Goal: Find specific page/section

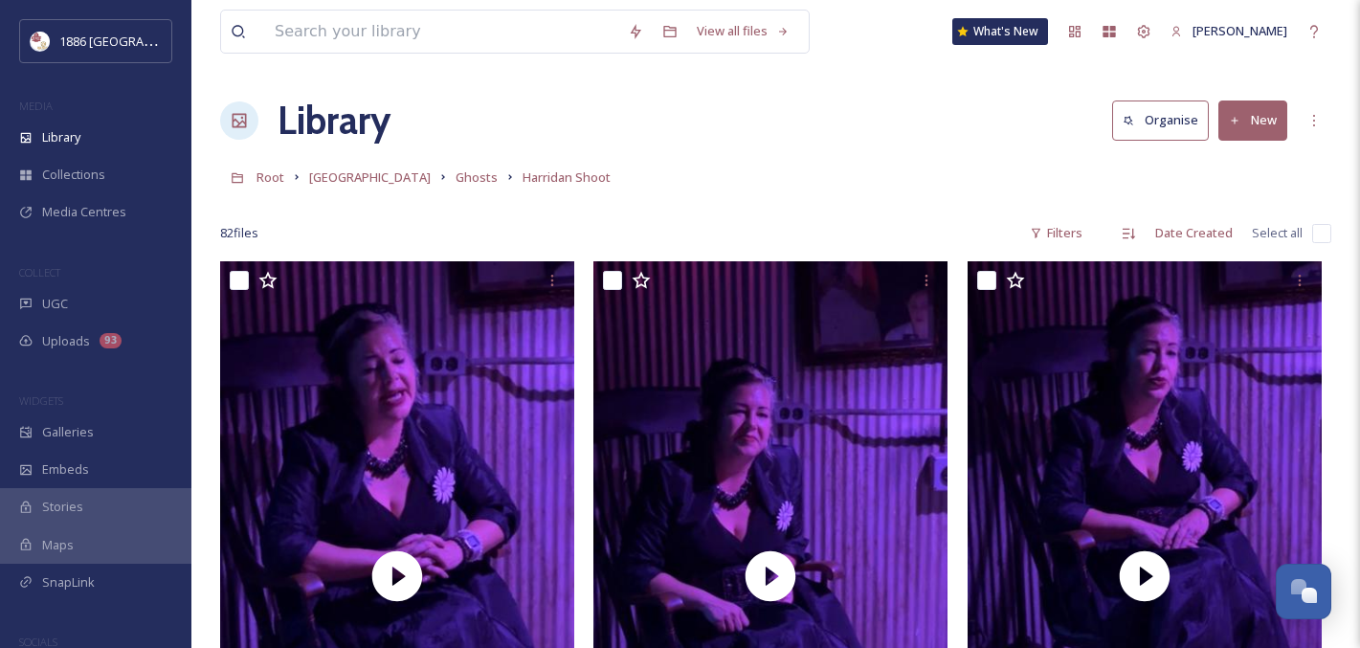
click at [85, 119] on div "Library" at bounding box center [95, 137] width 191 height 37
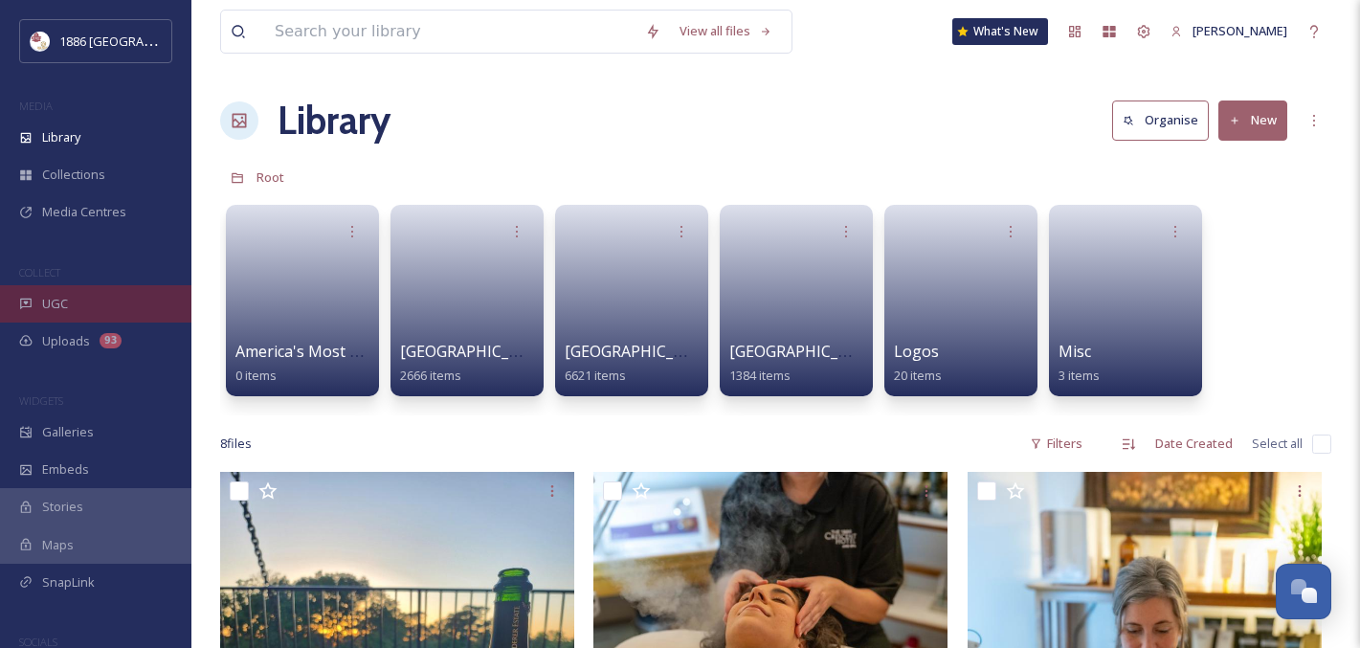
click at [118, 290] on div "UGC" at bounding box center [95, 303] width 191 height 37
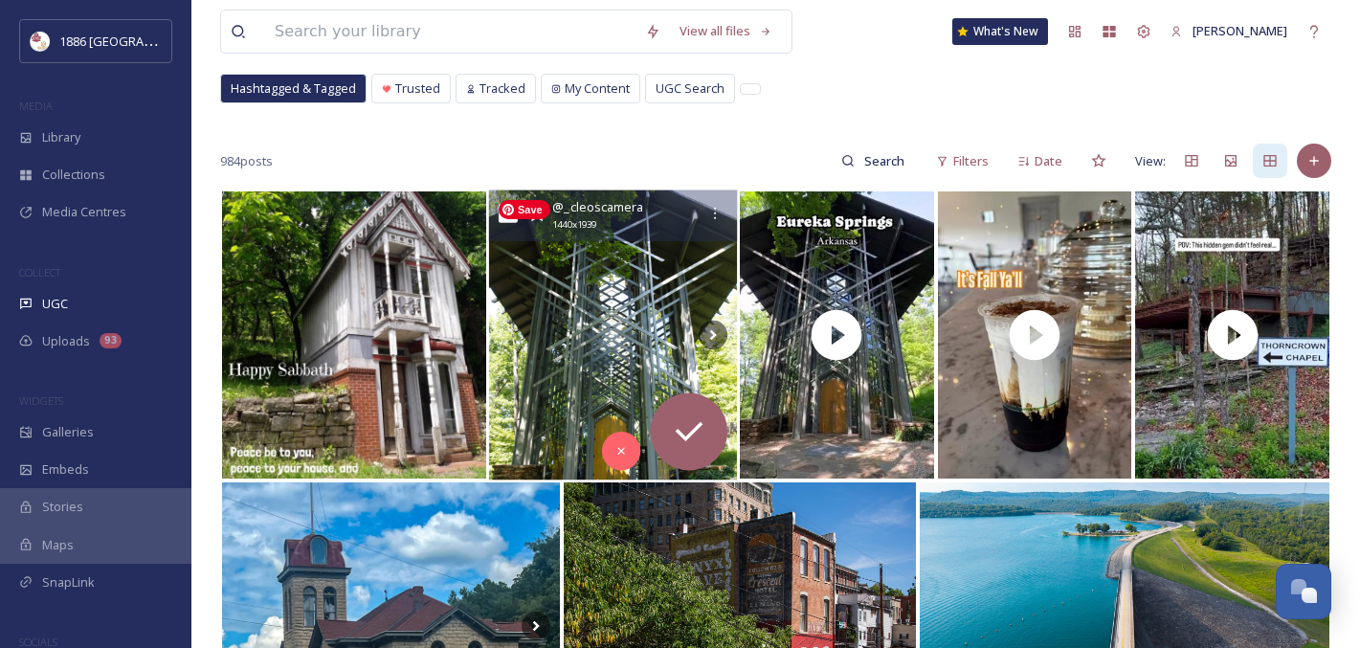
scroll to position [103, 0]
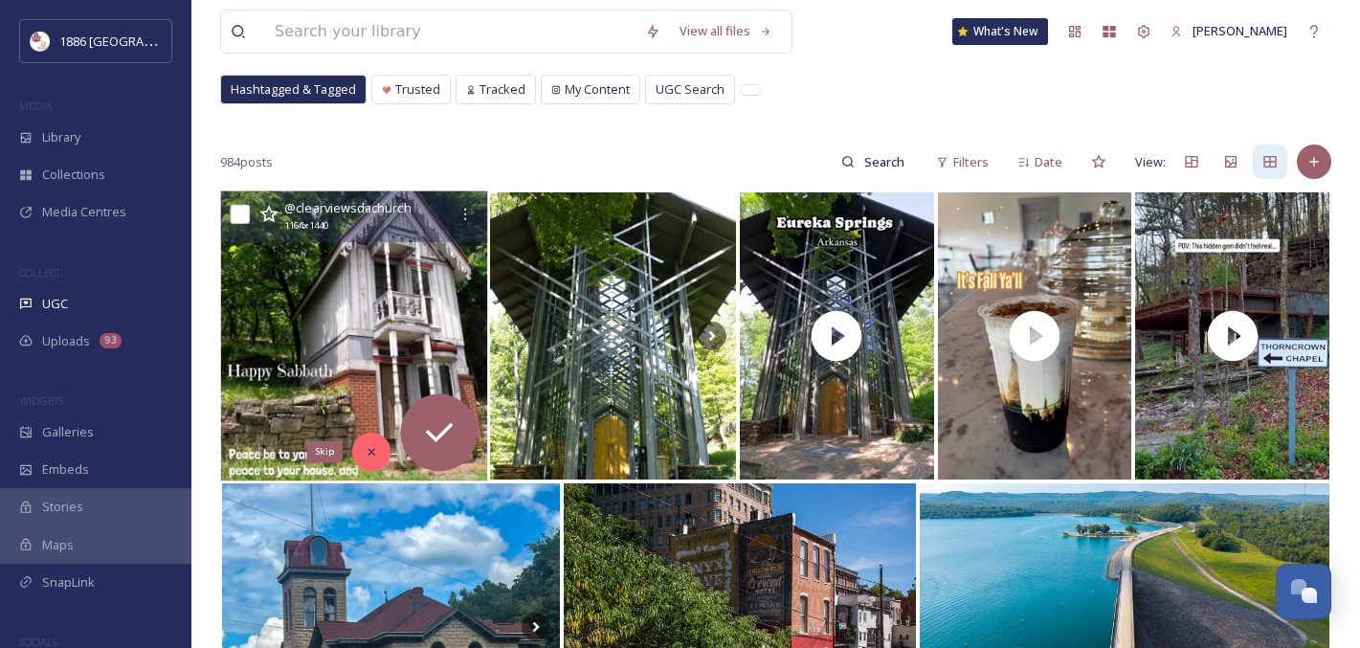
click at [375, 458] on icon at bounding box center [372, 451] width 13 height 13
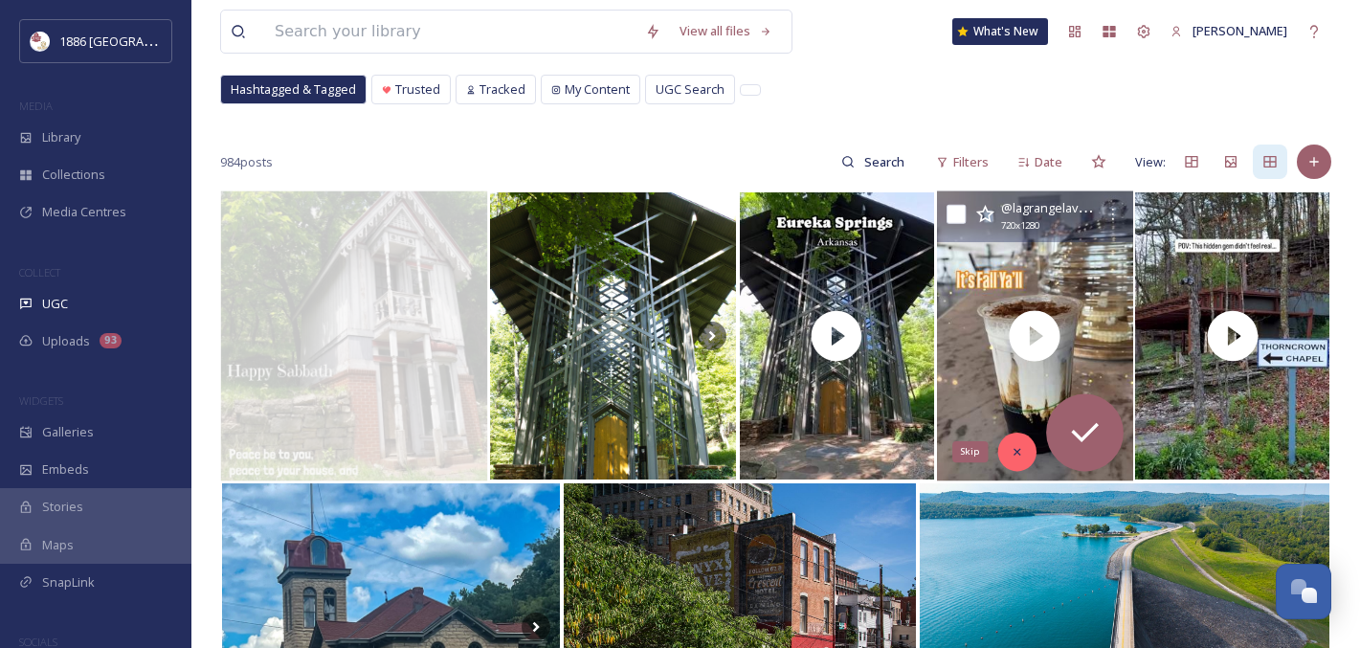
click at [1007, 459] on div "Skip" at bounding box center [1016, 452] width 38 height 38
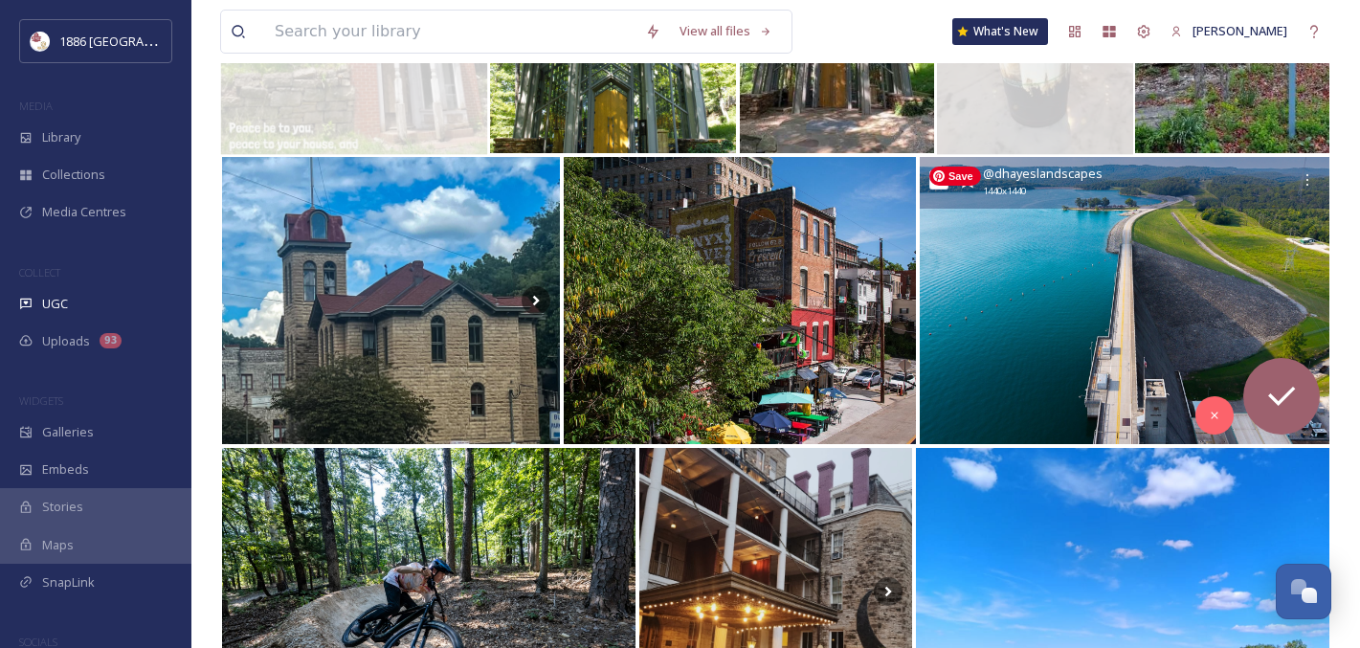
scroll to position [434, 0]
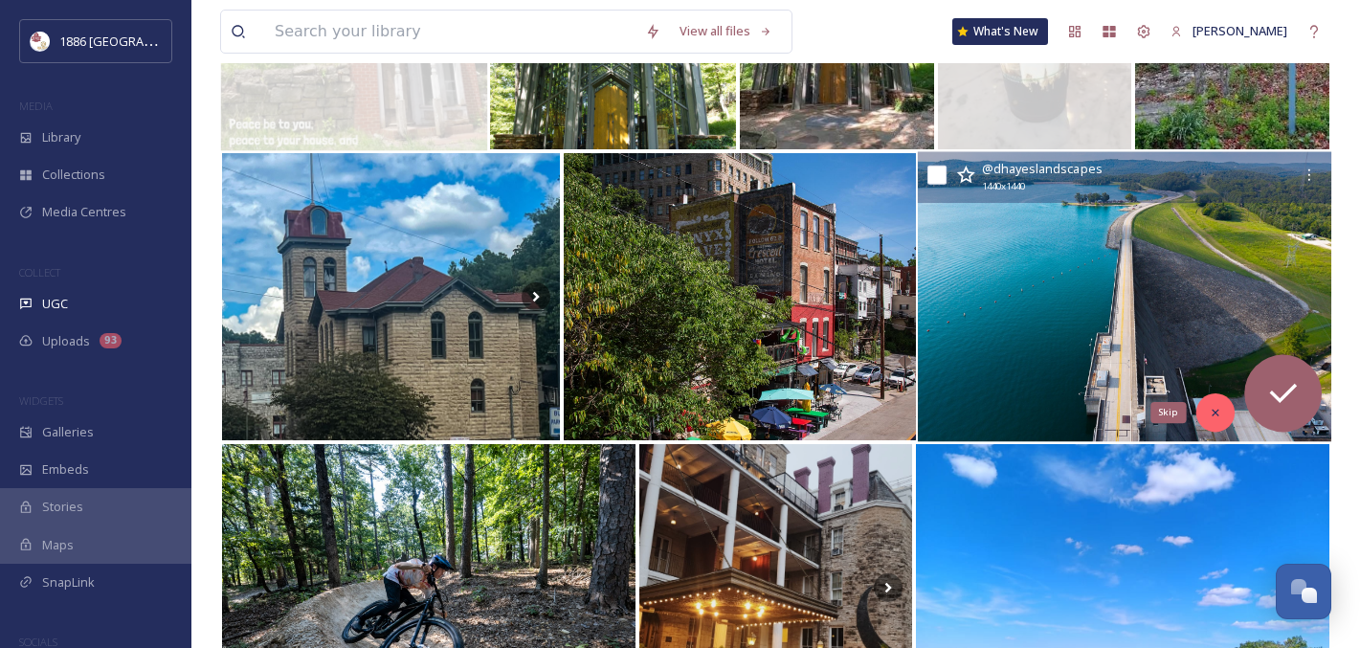
click at [1212, 415] on icon at bounding box center [1215, 412] width 13 height 13
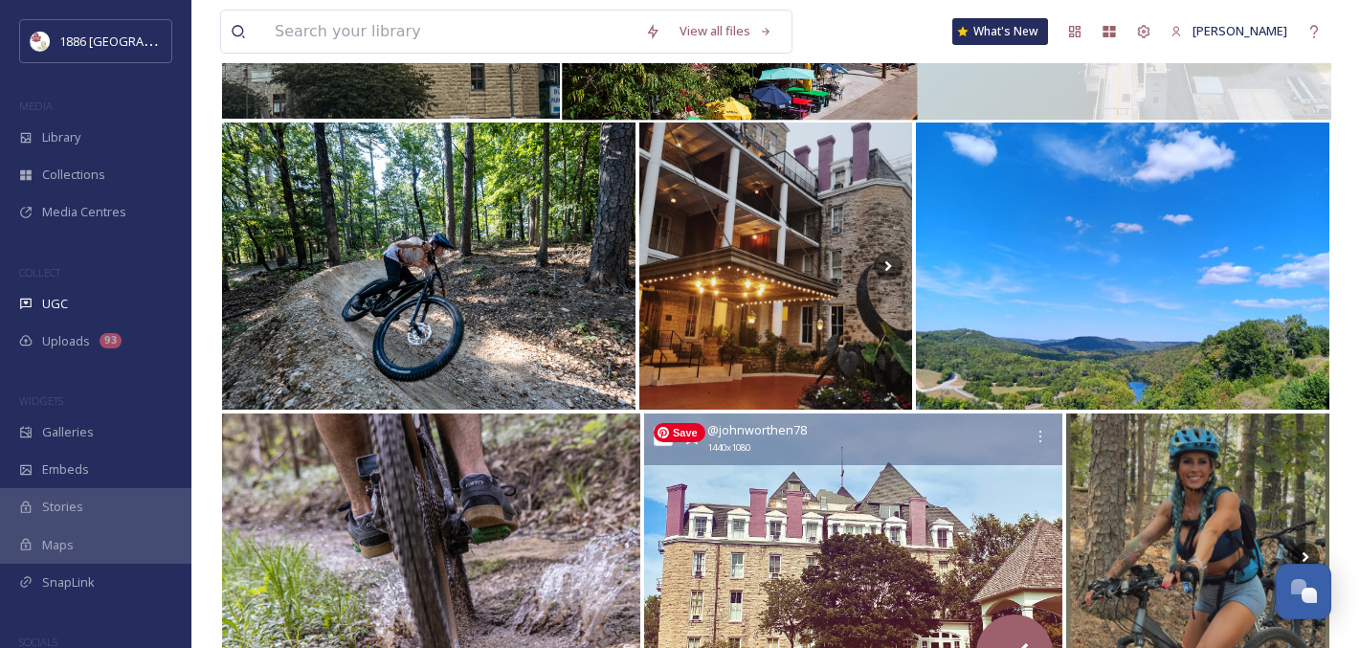
scroll to position [756, 0]
